Goal: Transaction & Acquisition: Purchase product/service

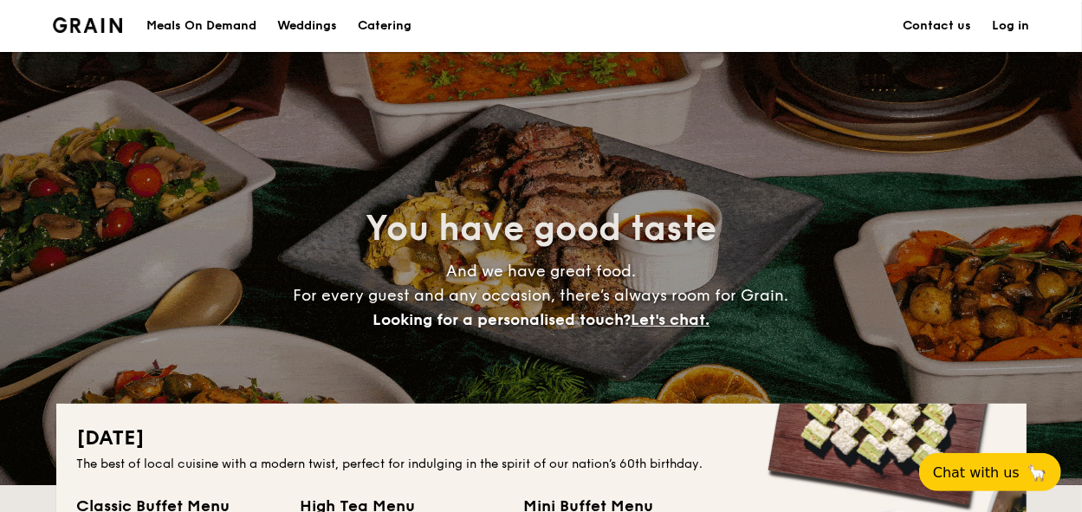
click at [204, 27] on div "Meals On Demand" at bounding box center [201, 26] width 110 height 52
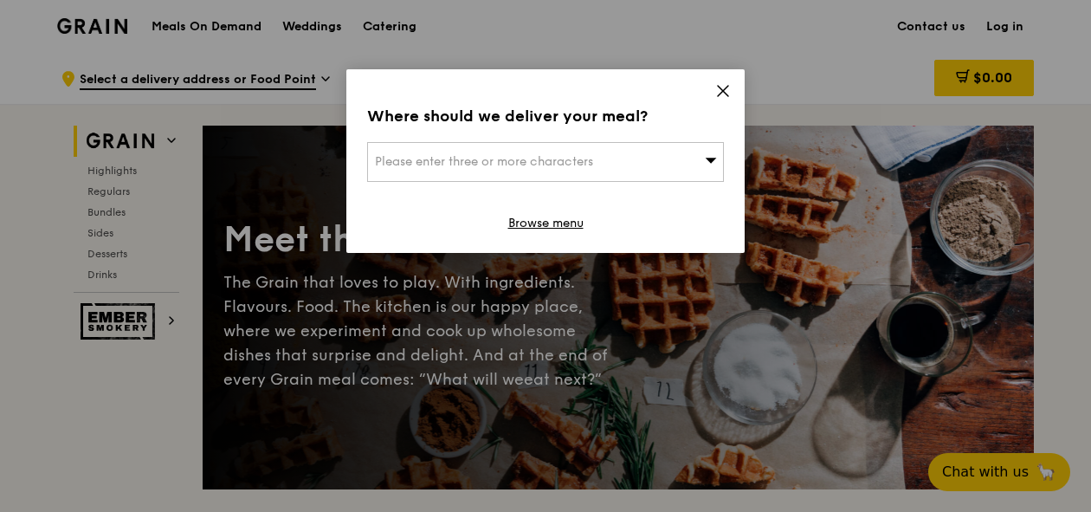
click at [665, 162] on div "Please enter three or more characters" at bounding box center [545, 162] width 357 height 40
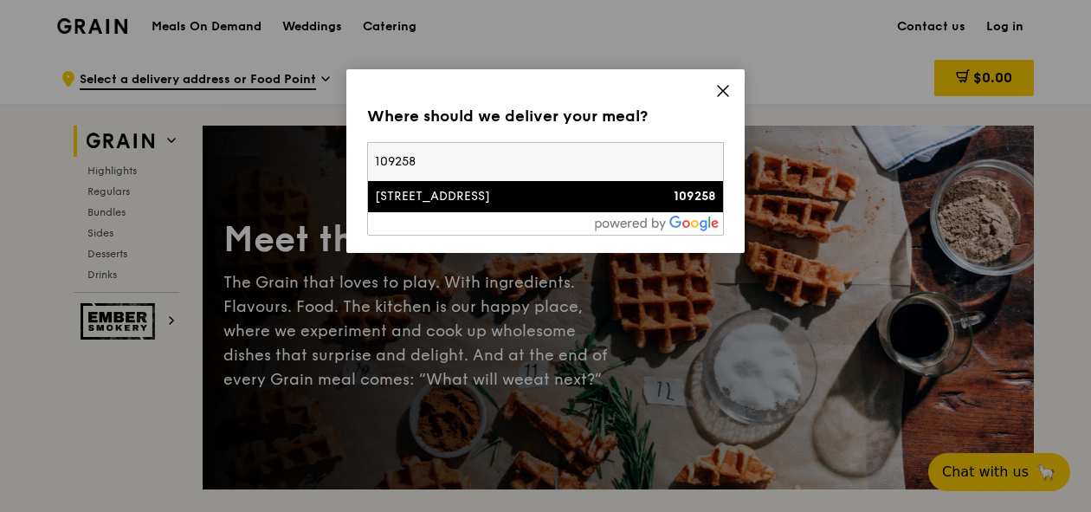
type input "109258"
click at [488, 194] on div "[STREET_ADDRESS]" at bounding box center [503, 196] width 256 height 17
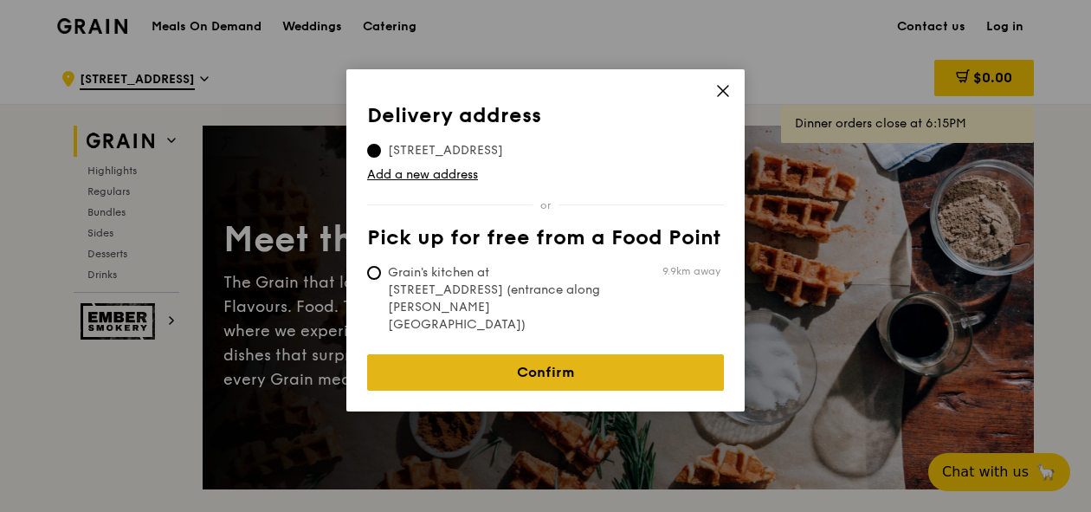
click at [520, 354] on link "Confirm" at bounding box center [545, 372] width 357 height 36
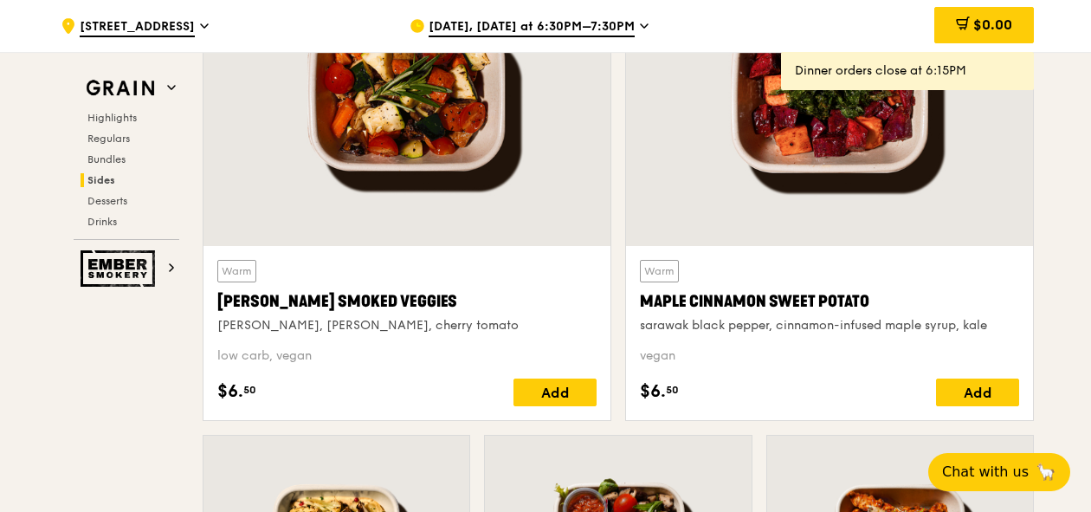
scroll to position [4053, 0]
click at [570, 37] on div "[DATE], [DATE] at 6:30PM–7:30PM" at bounding box center [570, 26] width 321 height 52
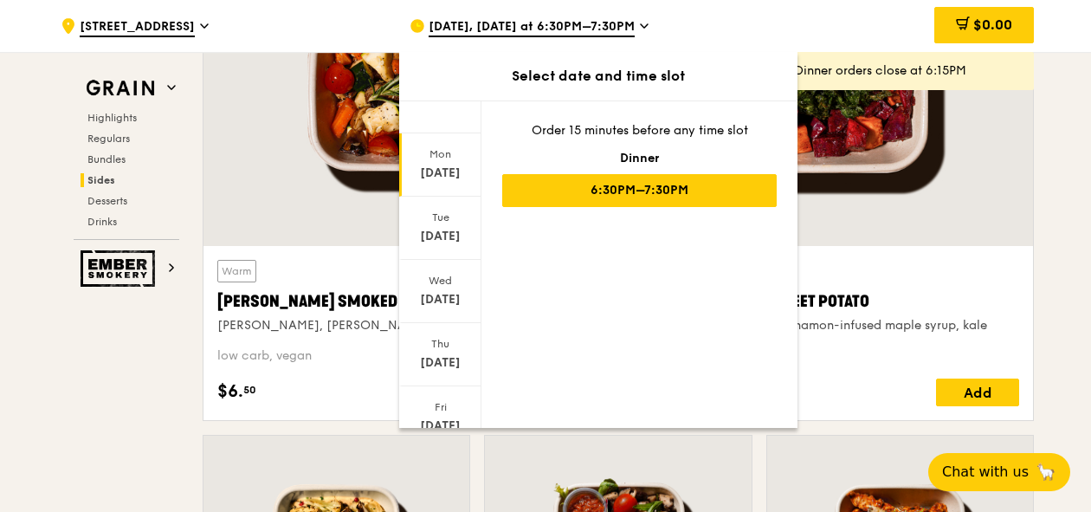
click at [570, 35] on span "[DATE], [DATE] at 6:30PM–7:30PM" at bounding box center [532, 27] width 206 height 19
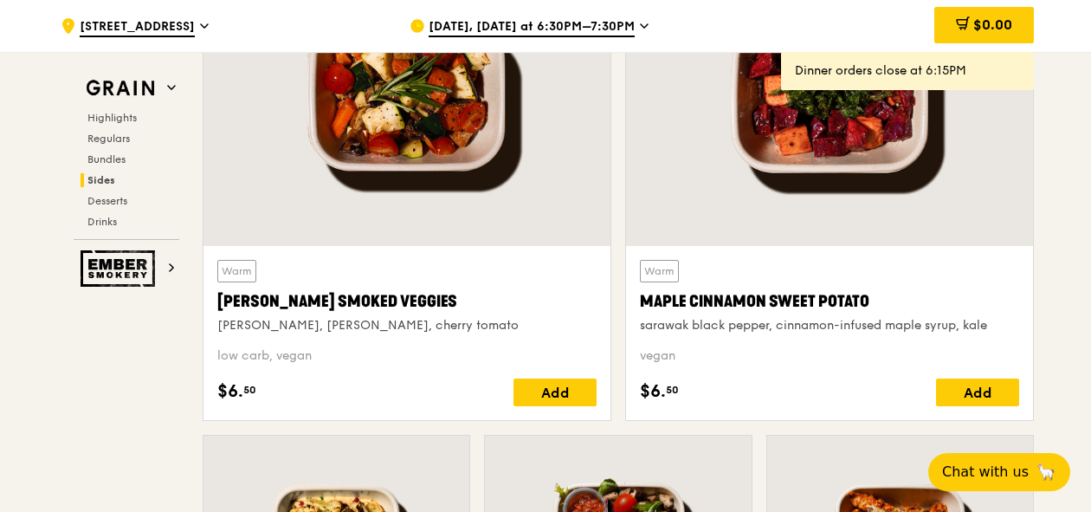
click at [570, 35] on span "[DATE], [DATE] at 6:30PM–7:30PM" at bounding box center [532, 27] width 206 height 19
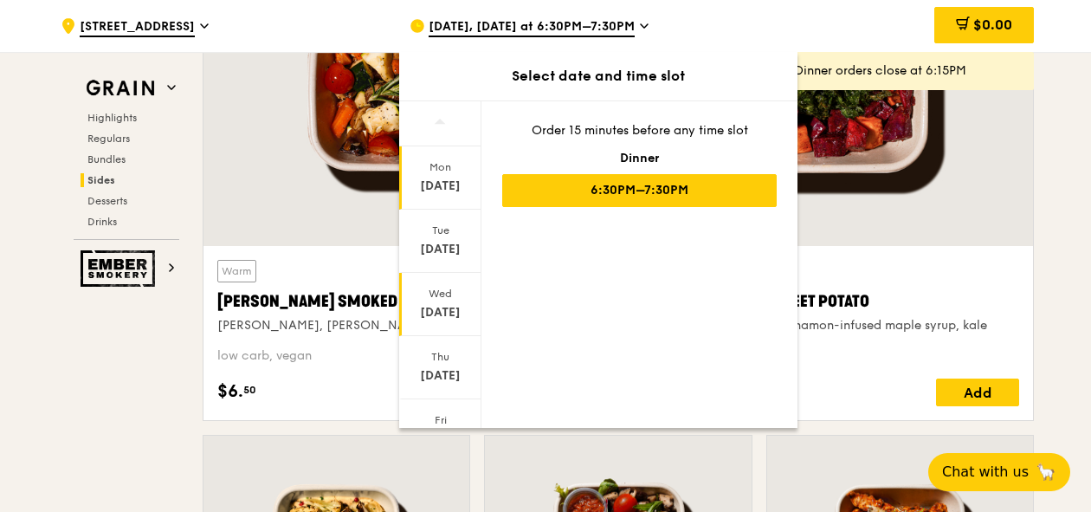
click at [447, 296] on div "Wed" at bounding box center [440, 294] width 77 height 14
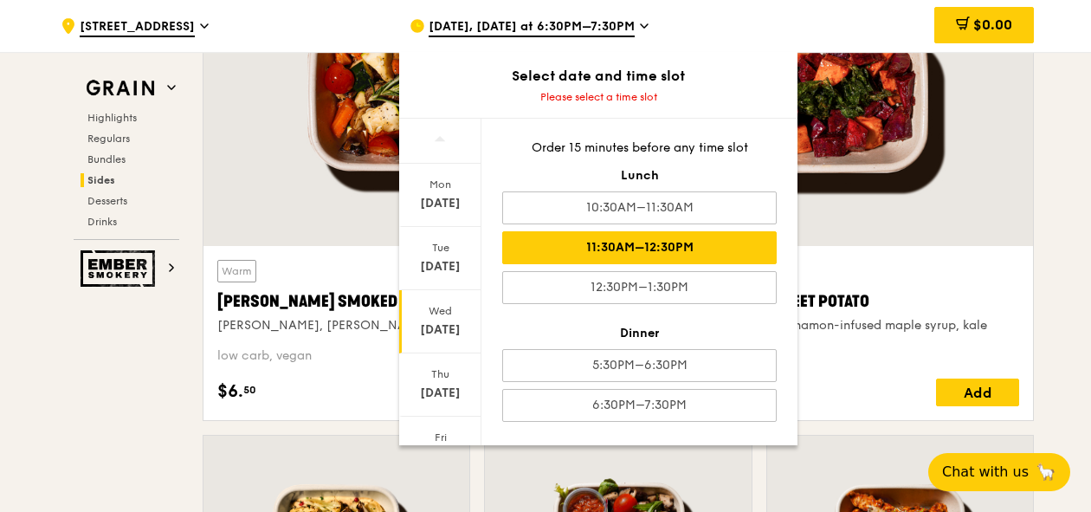
click at [656, 255] on div "11:30AM–12:30PM" at bounding box center [639, 247] width 275 height 33
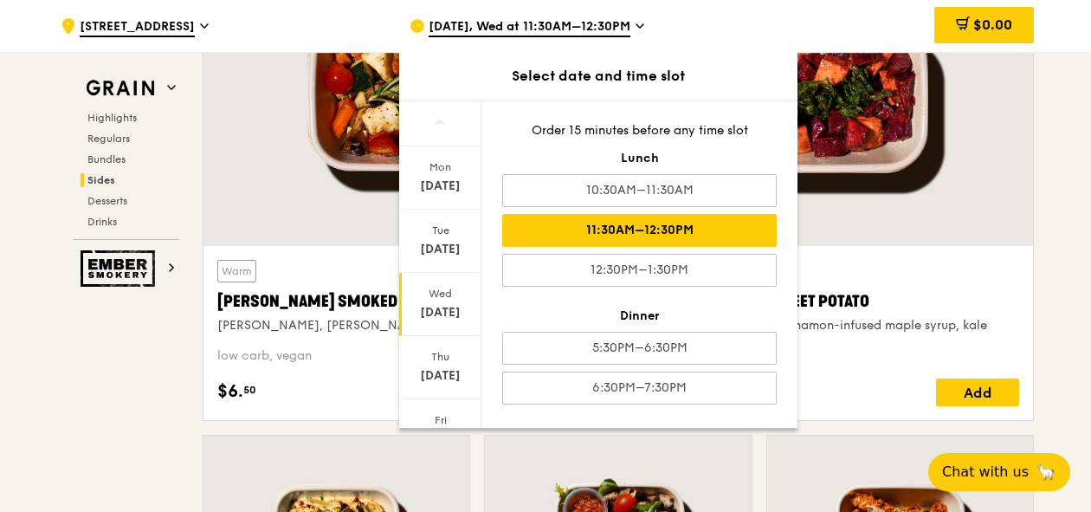
click at [686, 209] on div "Order 15 minutes before any time slot Lunch 10:30AM–11:30AM 11:30AM–12:30PM 12:…" at bounding box center [640, 263] width 316 height 324
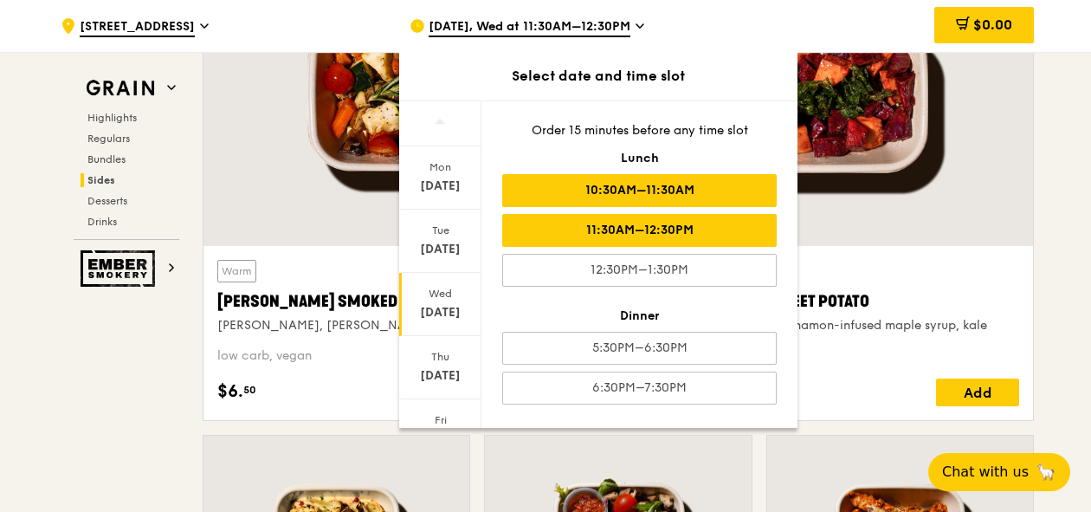
click at [686, 198] on div "10:30AM–11:30AM" at bounding box center [639, 190] width 275 height 33
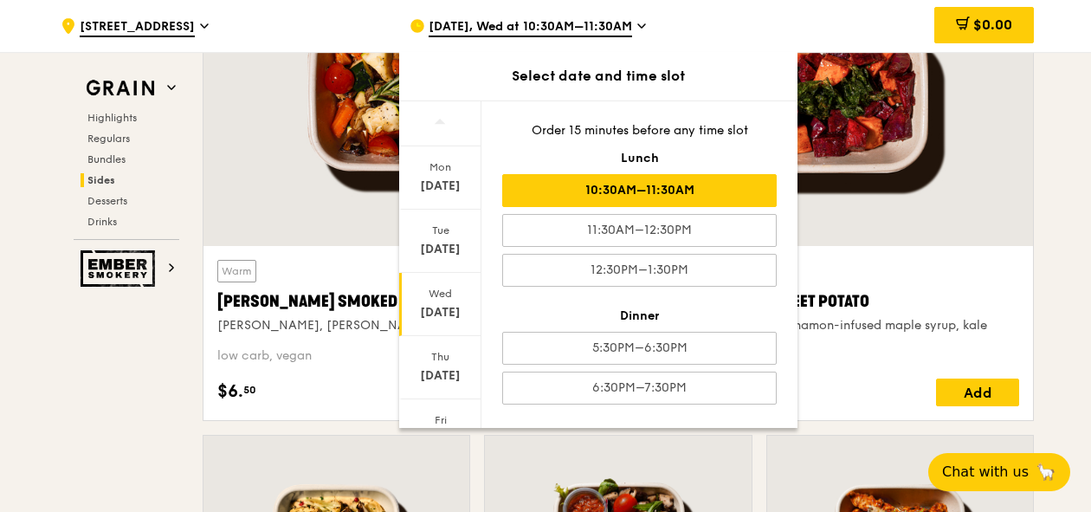
click at [1003, 232] on div at bounding box center [829, 95] width 407 height 301
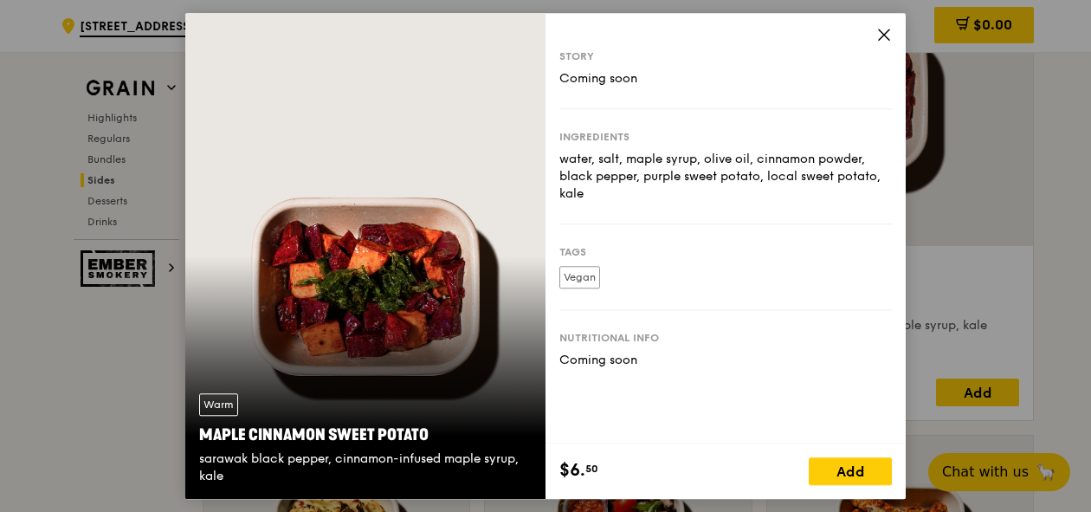
click at [882, 39] on icon at bounding box center [884, 35] width 16 height 16
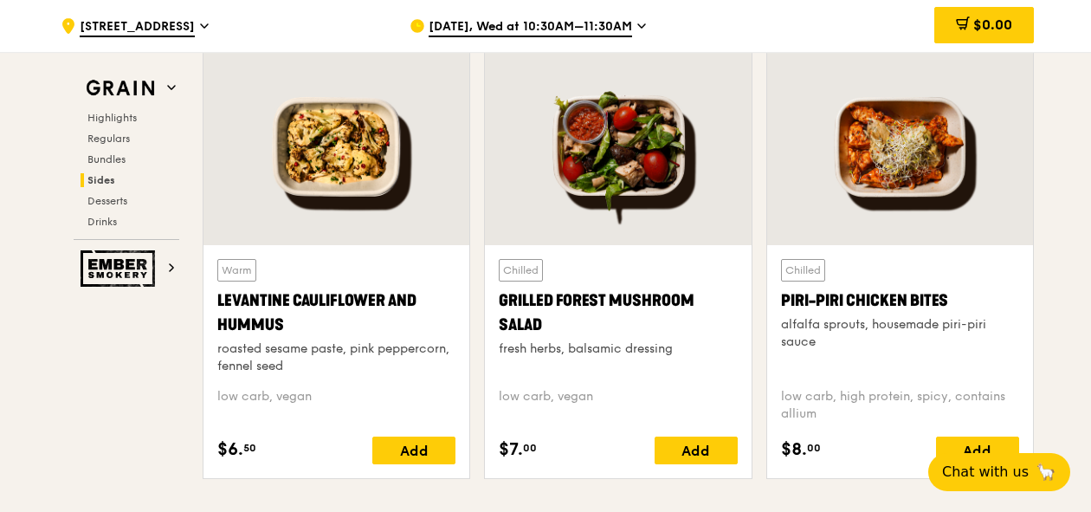
scroll to position [4469, 0]
